Goal: Information Seeking & Learning: Check status

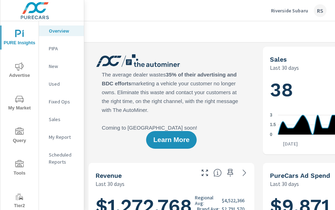
click at [15, 68] on span "Advertise" at bounding box center [19, 70] width 34 height 17
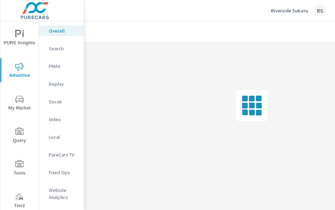
click at [52, 102] on p "Social" at bounding box center [63, 101] width 29 height 7
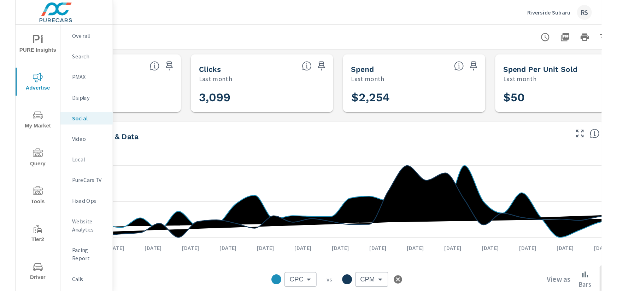
scroll to position [0, 40]
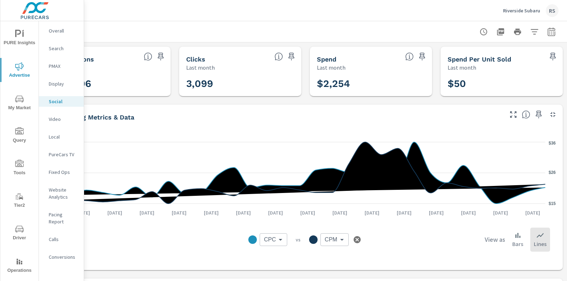
click at [5, 209] on div "PURE Insights Advertise My Market Query Tools Tier2 Driver Operations Leave Fee…" at bounding box center [19, 167] width 38 height 293
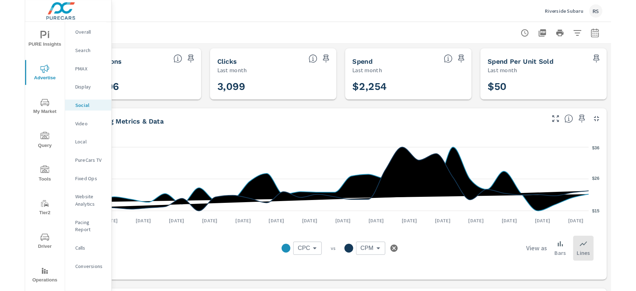
scroll to position [0, 0]
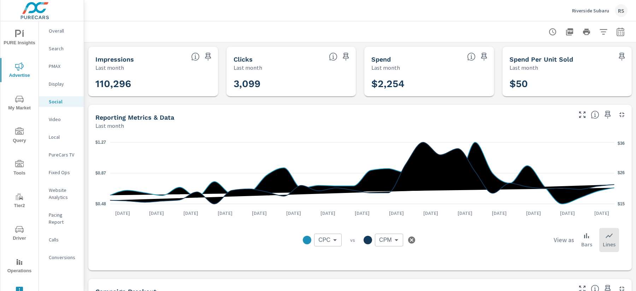
click at [334, 31] on icon "button" at bounding box center [620, 32] width 8 height 8
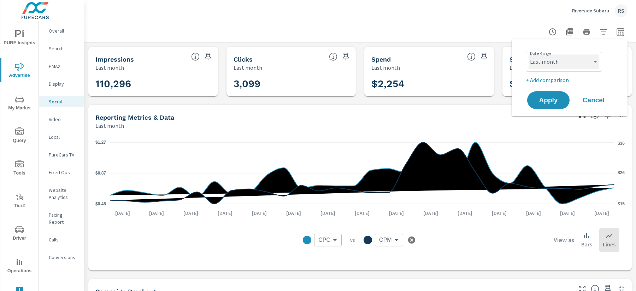
click at [334, 63] on select "Custom [DATE] Last week Last 7 days Last 14 days Last 30 days Last 45 days Last…" at bounding box center [564, 61] width 71 height 14
click at [334, 54] on select "Custom [DATE] Last week Last 7 days Last 14 days Last 30 days Last 45 days Last…" at bounding box center [564, 61] width 71 height 14
select select "Last 6 months"
click at [334, 101] on span "Apply" at bounding box center [548, 100] width 29 height 7
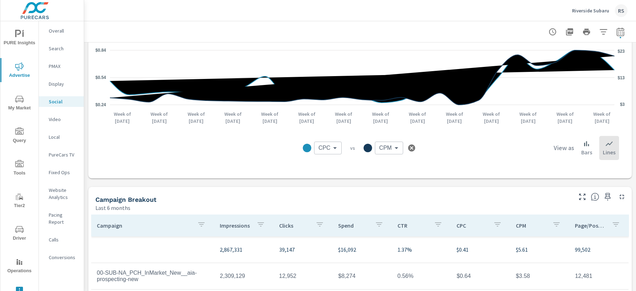
scroll to position [147, 0]
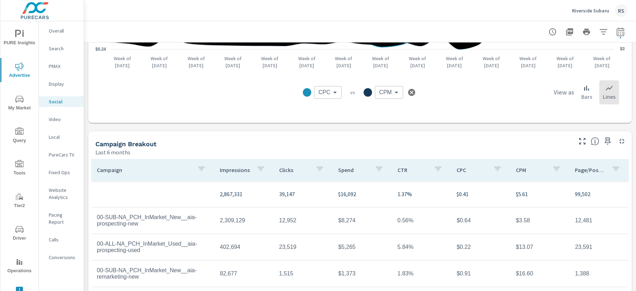
click at [330, 92] on body "PURE Insights Advertise My Market Query Tools Tier2 Driver Operations Leave Fee…" at bounding box center [318, 145] width 636 height 291
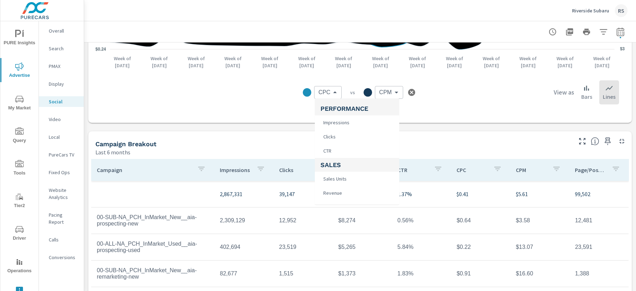
scroll to position [264, 0]
click at [334, 138] on li "Clicks" at bounding box center [357, 137] width 84 height 14
type input "Clicks"
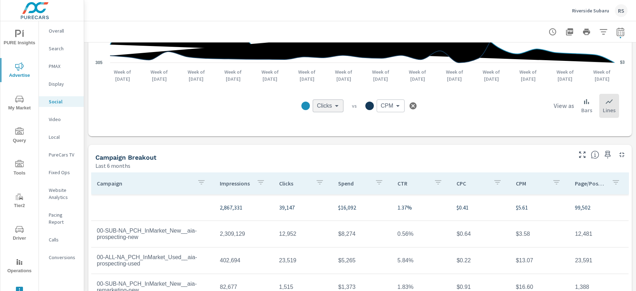
scroll to position [102, 0]
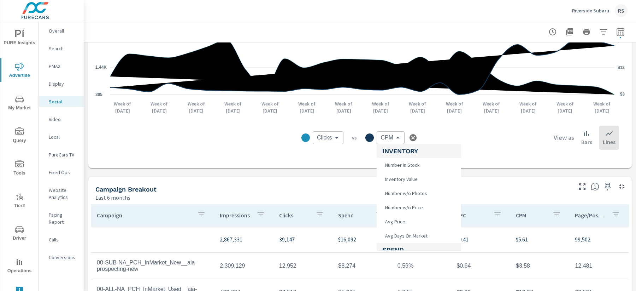
click at [334, 138] on body "PURE Insights Advertise My Market Query Tools Tier2 Driver Operations Leave Fee…" at bounding box center [318, 145] width 636 height 291
click at [334, 141] on div at bounding box center [318, 145] width 636 height 291
click at [334, 137] on body "PURE Insights Advertise My Market Query Tools Tier2 Driver Operations Leave Fee…" at bounding box center [318, 145] width 636 height 291
click at [334, 194] on span "Impressions" at bounding box center [397, 191] width 30 height 10
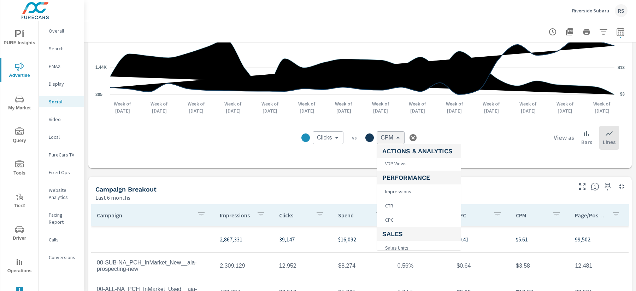
type input "Impressions"
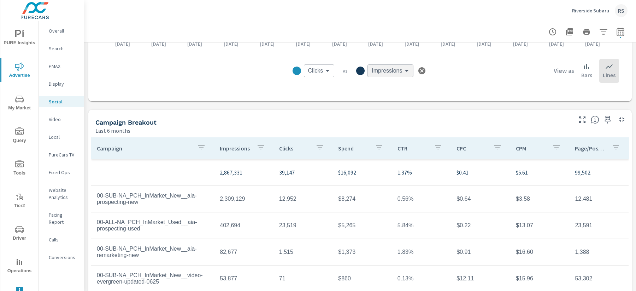
scroll to position [179, 0]
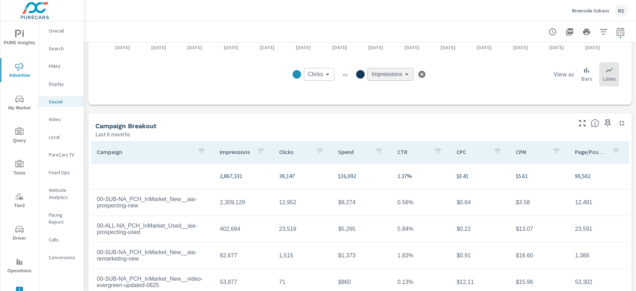
scroll to position [165, 0]
click at [334, 121] on div "Campaign Breakout Last 6 months" at bounding box center [331, 126] width 486 height 25
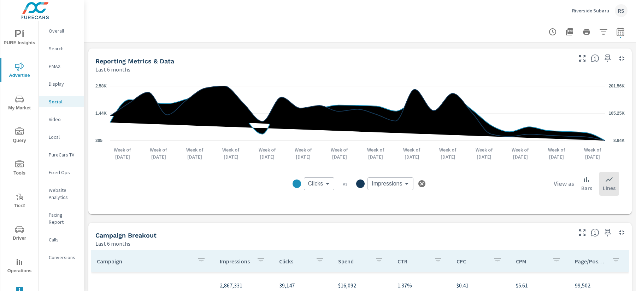
scroll to position [53, 0]
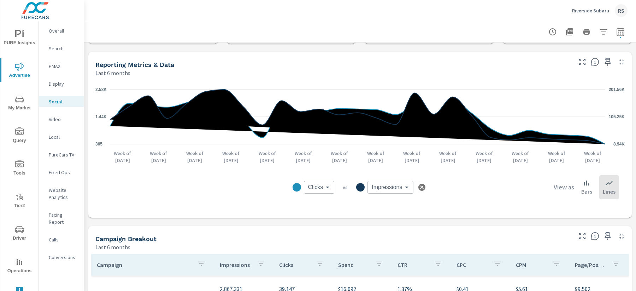
click at [334, 34] on icon "button" at bounding box center [620, 32] width 5 height 3
select select "Last 6 months"
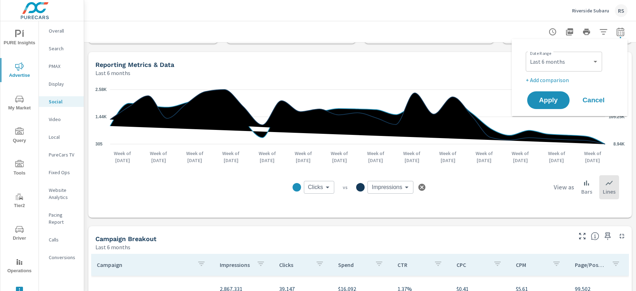
click at [334, 80] on p "+ Add comparison" at bounding box center [571, 80] width 90 height 8
select select "Previous period"
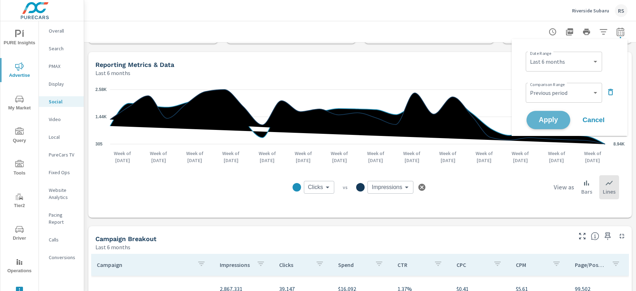
click at [334, 113] on button "Apply" at bounding box center [549, 120] width 44 height 18
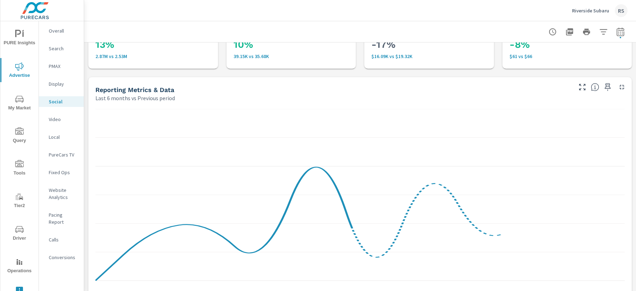
scroll to position [62, 0]
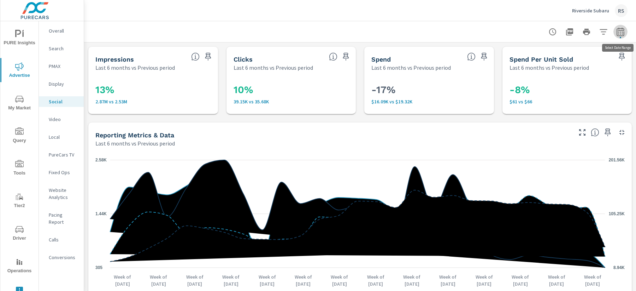
click at [334, 34] on icon "button" at bounding box center [620, 32] width 8 height 8
select select "Last 6 months"
select select "Previous period"
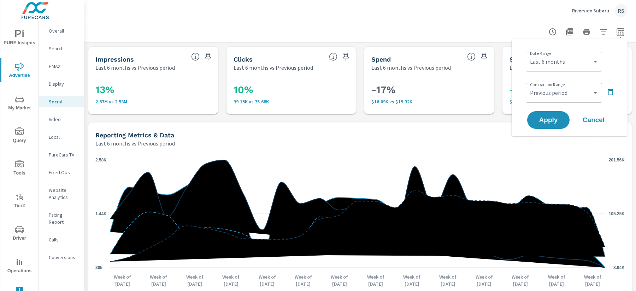
click at [334, 95] on icon "button" at bounding box center [611, 92] width 8 height 8
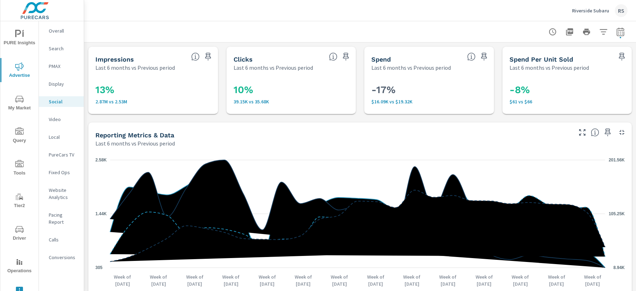
click at [334, 31] on icon "button" at bounding box center [620, 32] width 8 height 8
select select "Last 6 months"
select select "Previous period"
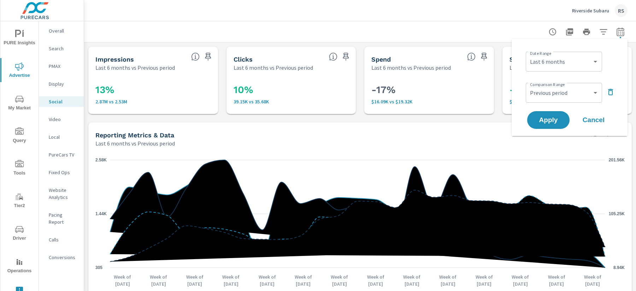
click at [334, 89] on icon "button" at bounding box center [610, 92] width 5 height 6
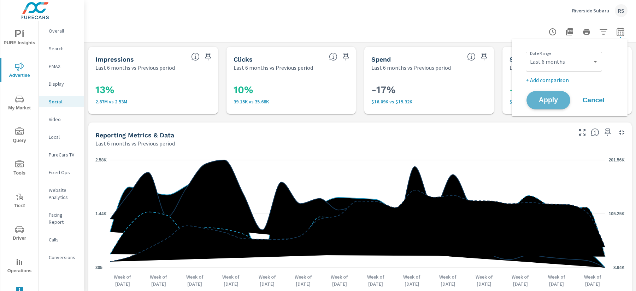
click at [334, 99] on span "Apply" at bounding box center [548, 100] width 29 height 7
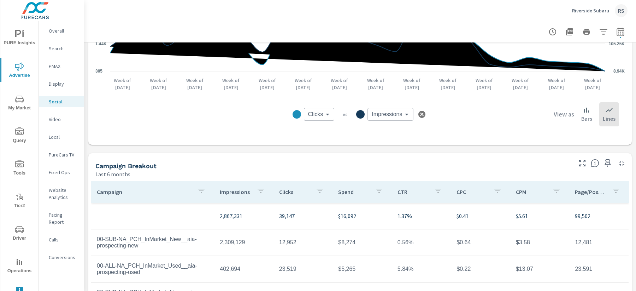
scroll to position [122, 0]
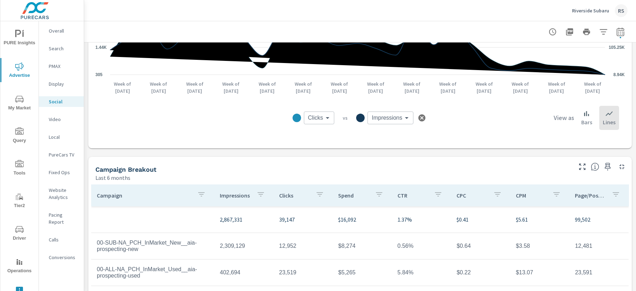
click at [334, 117] on body "PURE Insights Advertise My Market Query Tools Tier2 Driver Operations Leave Fee…" at bounding box center [318, 145] width 636 height 291
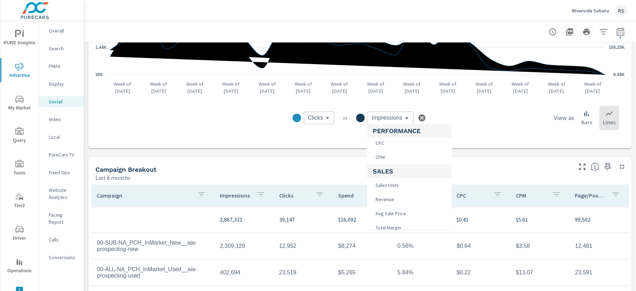
scroll to position [302, 0]
click at [334, 166] on div at bounding box center [318, 145] width 636 height 291
